Goal: Download file/media

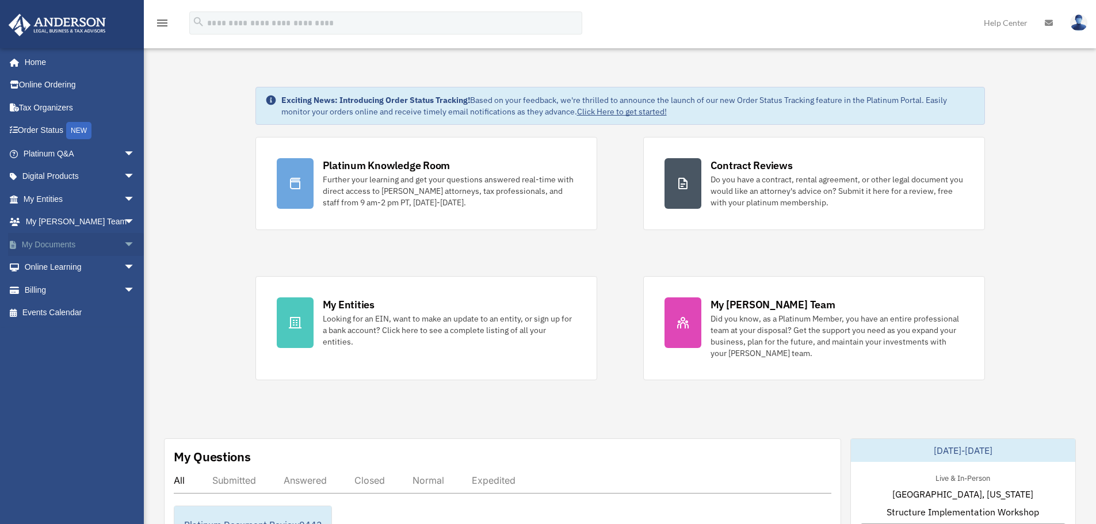
click at [64, 241] on link "My Documents arrow_drop_down" at bounding box center [80, 244] width 144 height 23
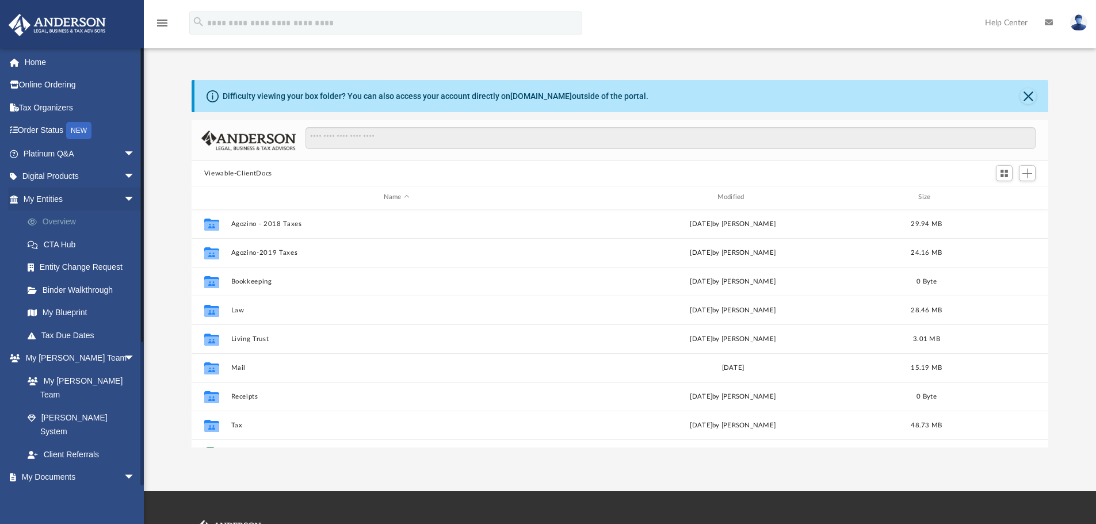
scroll to position [253, 848]
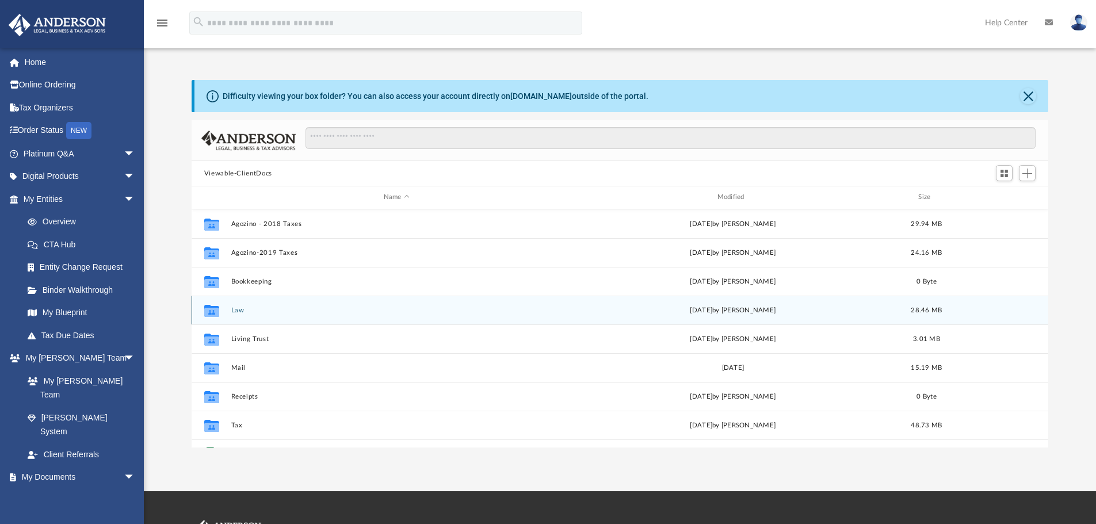
click at [240, 307] on button "Law" at bounding box center [396, 310] width 331 height 7
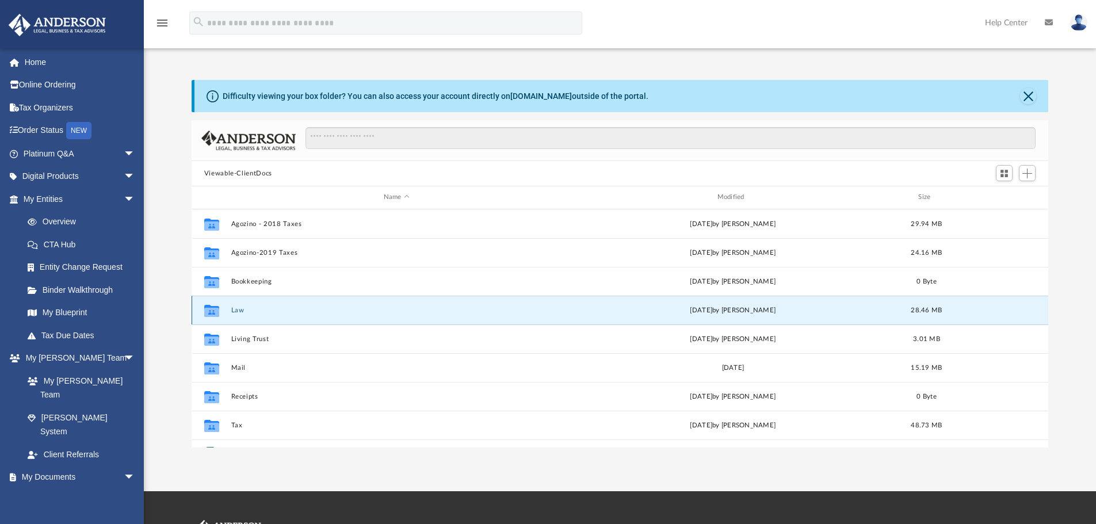
click at [240, 307] on button "Law" at bounding box center [396, 310] width 331 height 7
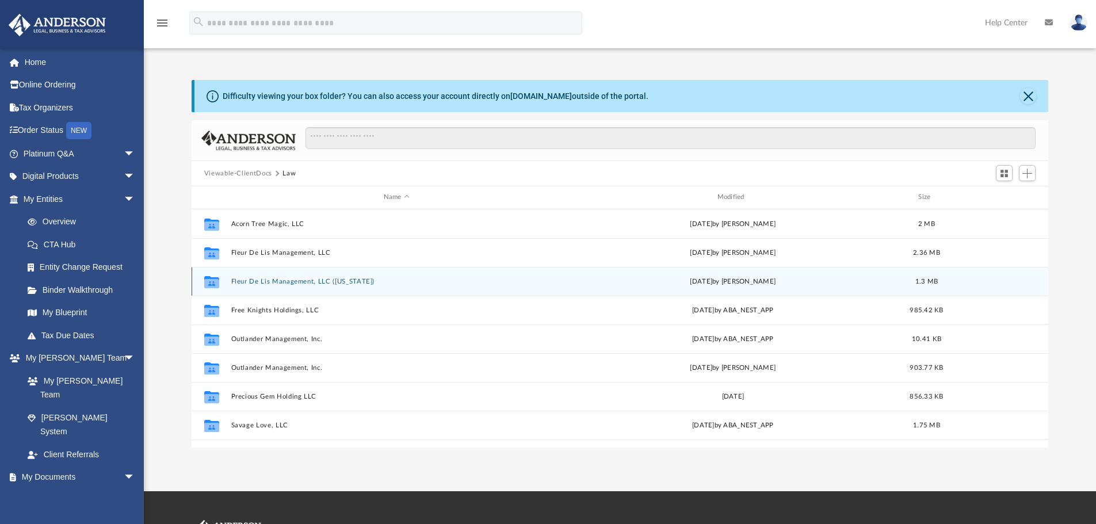
click at [303, 282] on button "Fleur De Lis Management, LLC ([US_STATE])" at bounding box center [396, 281] width 331 height 7
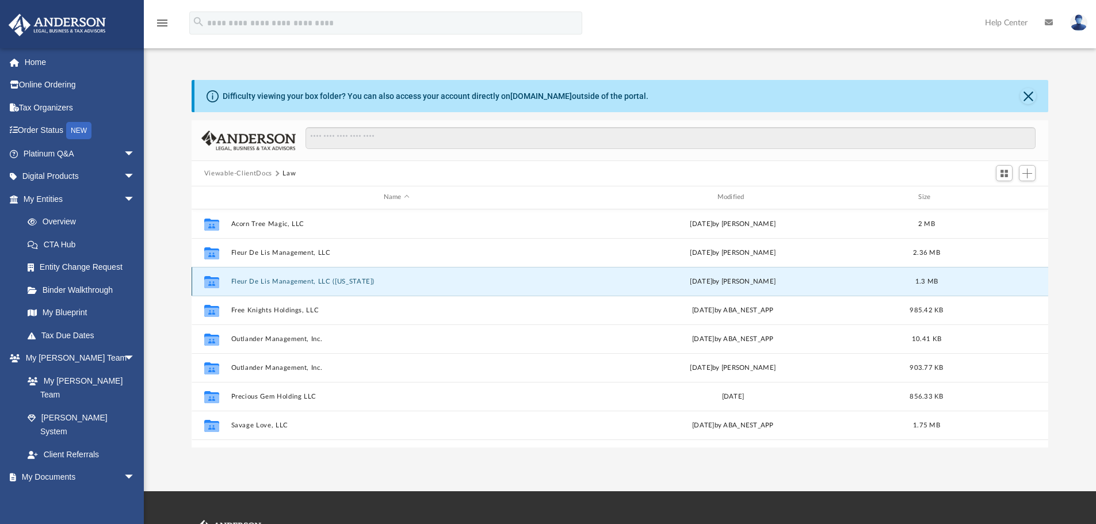
click at [303, 282] on button "Fleur De Lis Management, LLC ([US_STATE])" at bounding box center [396, 281] width 331 height 7
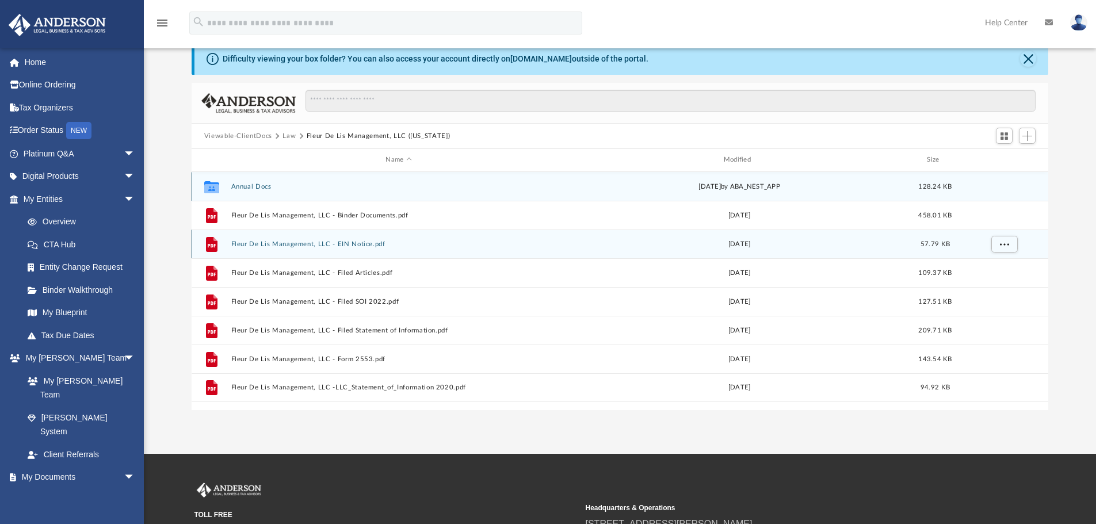
scroll to position [115, 0]
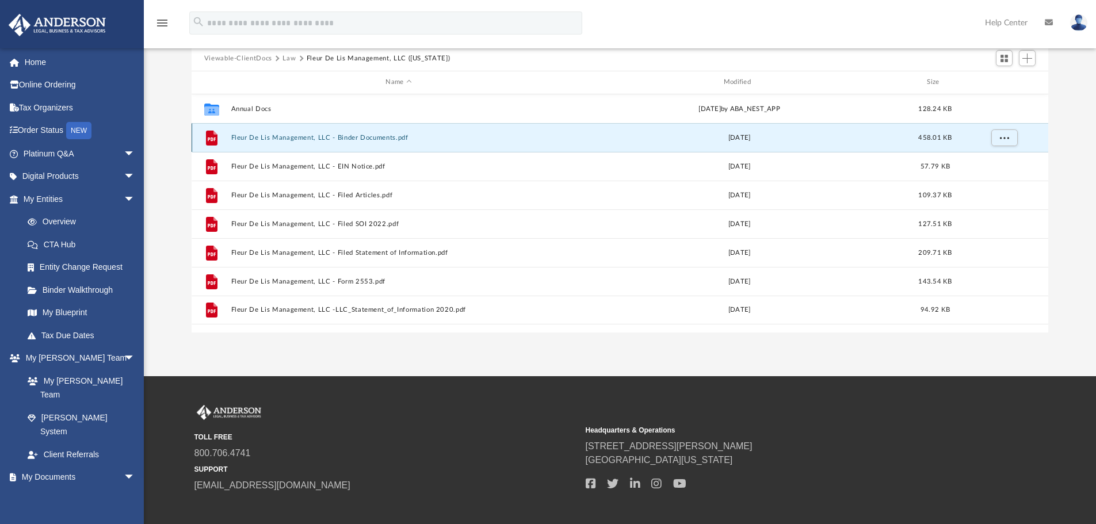
click at [382, 137] on button "Fleur De Lis Management, LLC - Binder Documents.pdf" at bounding box center [398, 137] width 335 height 7
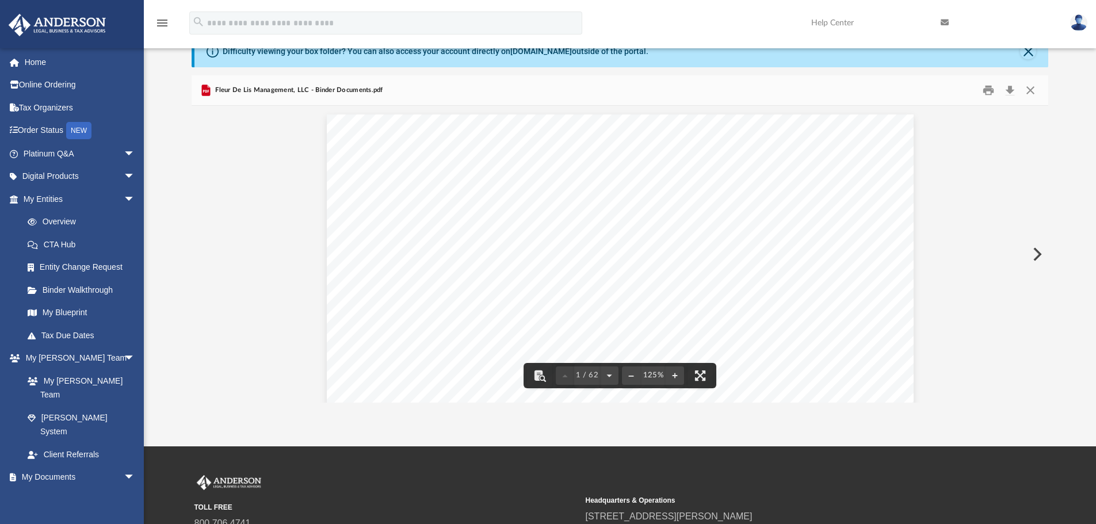
scroll to position [0, 0]
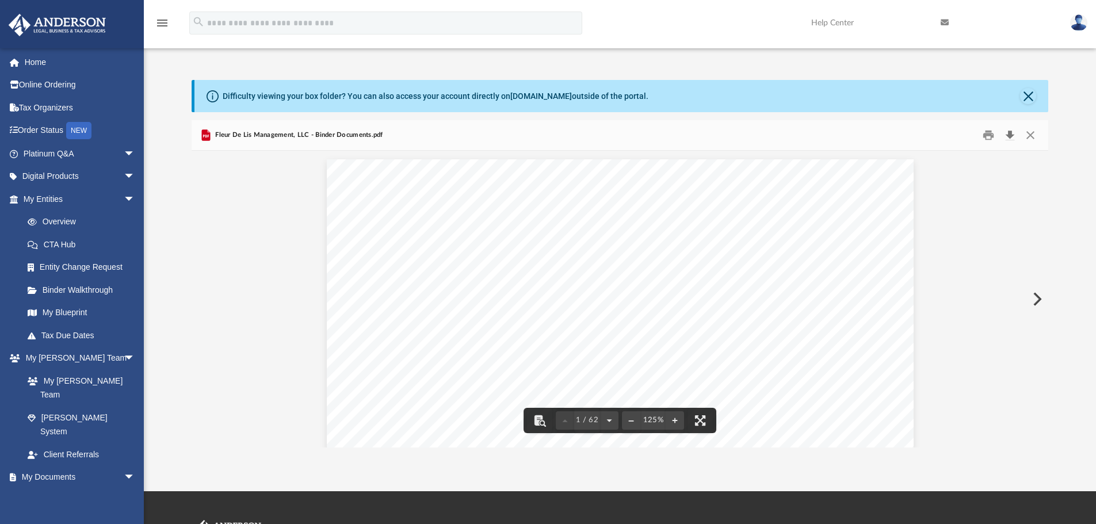
click at [1012, 135] on button "Download" at bounding box center [1009, 136] width 21 height 18
